Goal: Check status

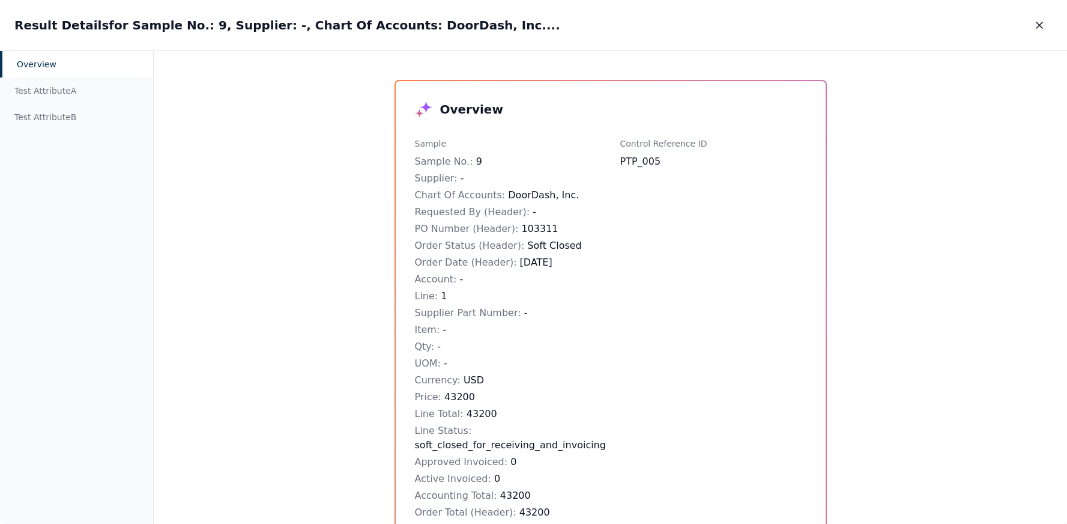
scroll to position [489, 0]
